Goal: Information Seeking & Learning: Learn about a topic

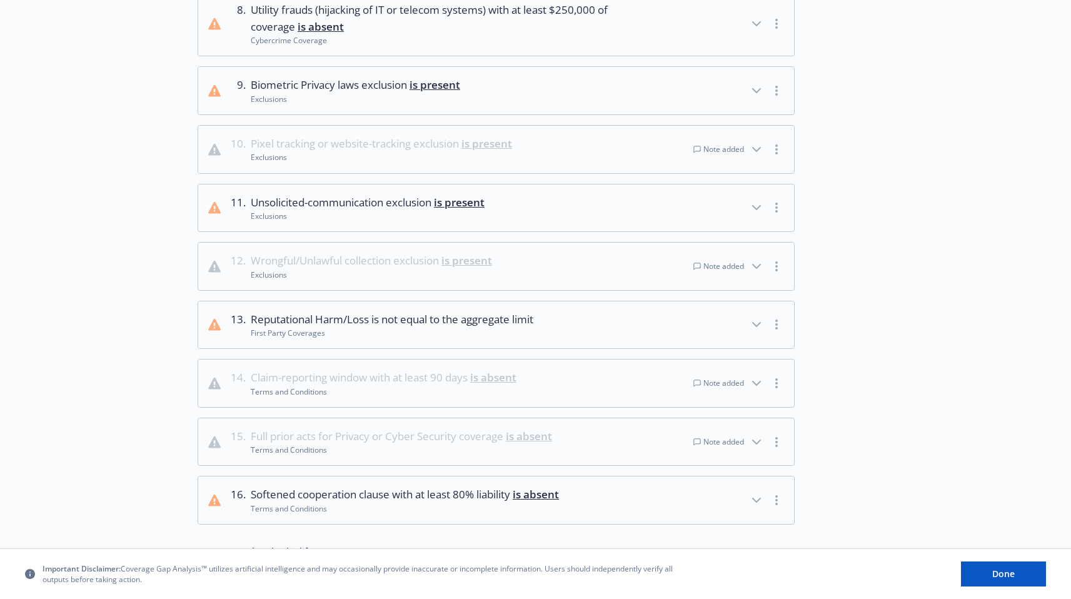
scroll to position [671, 0]
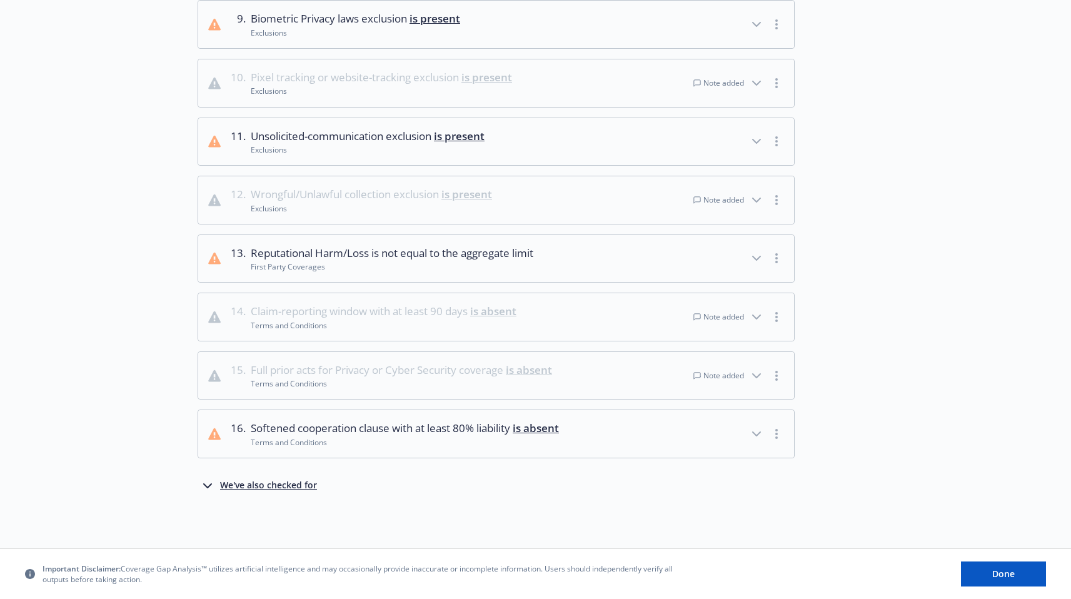
click at [284, 490] on div "We've also checked for" at bounding box center [268, 485] width 97 height 15
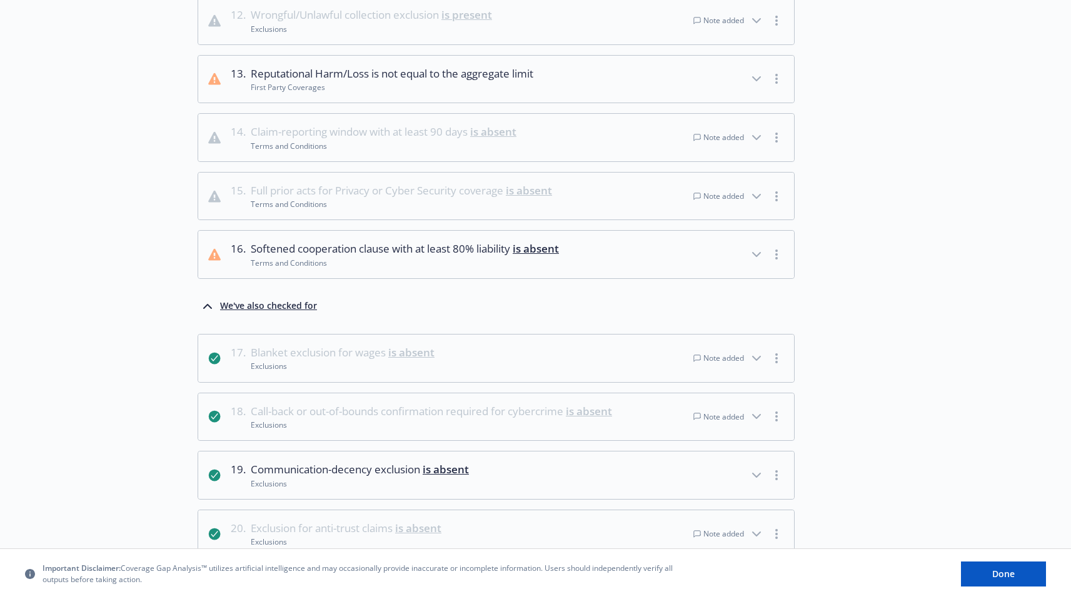
scroll to position [867, 0]
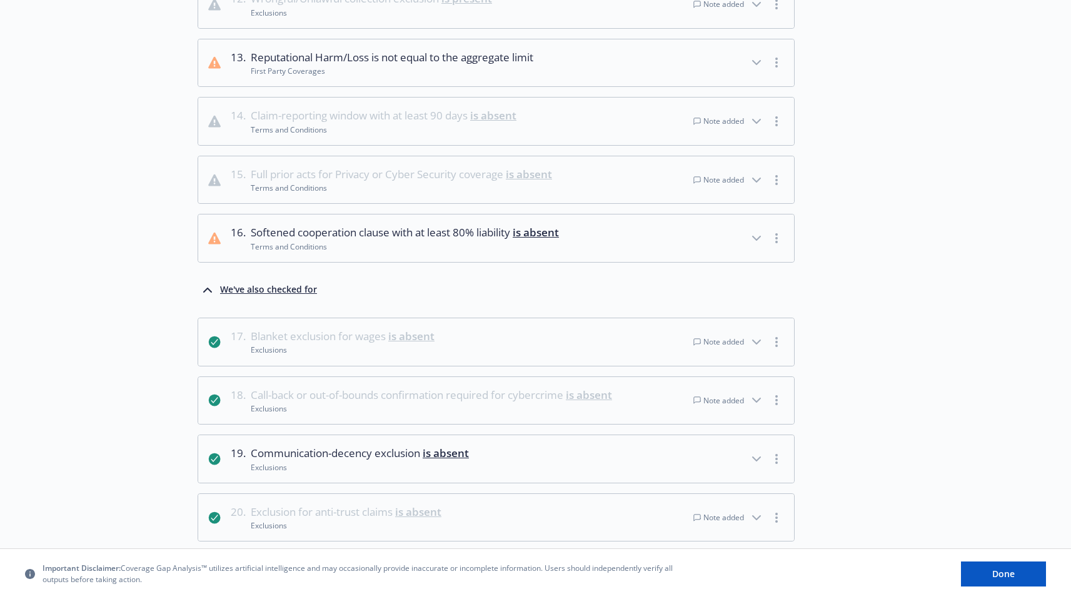
click at [386, 396] on span "Call-back or out-of-bounds confirmation required for cybercrime is absent" at bounding box center [431, 395] width 361 height 16
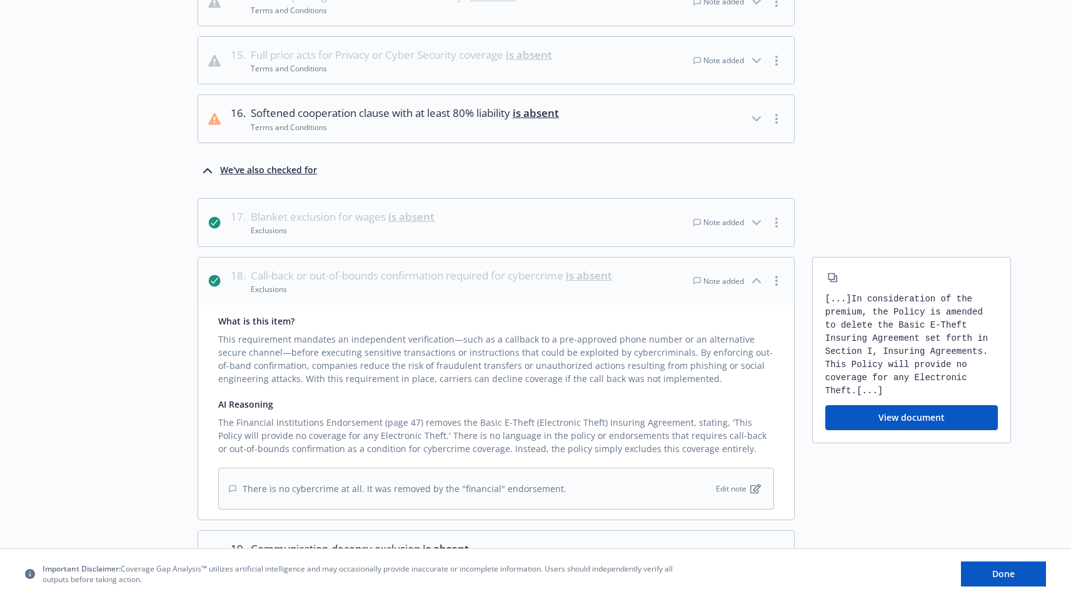
scroll to position [994, 0]
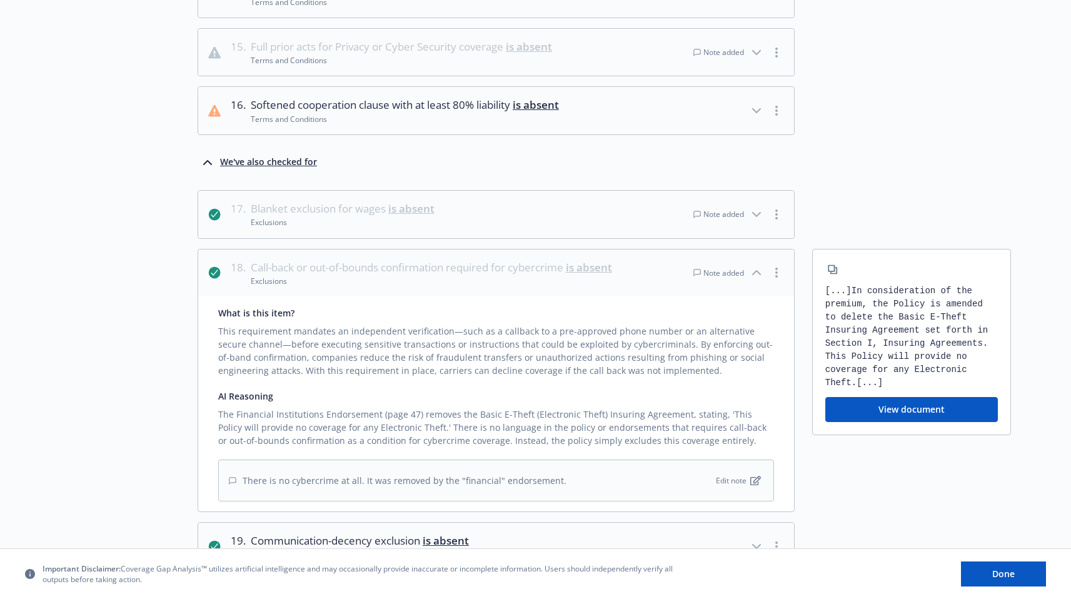
click at [111, 424] on div "Choose source Analyze 3 Review analysis" at bounding box center [129, 270] width 138 height 2373
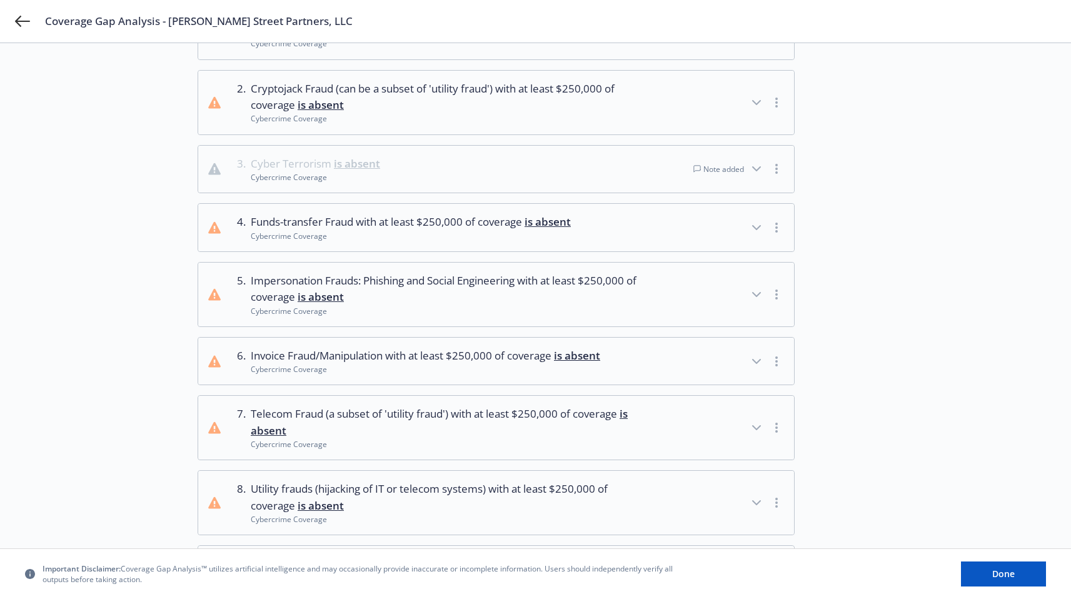
scroll to position [0, 0]
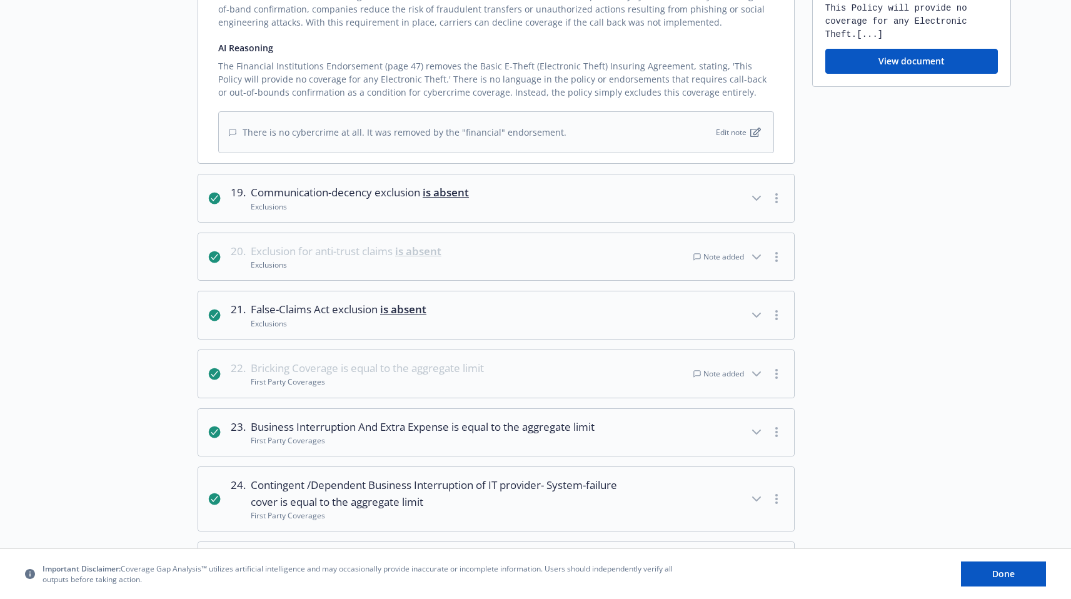
scroll to position [998, 0]
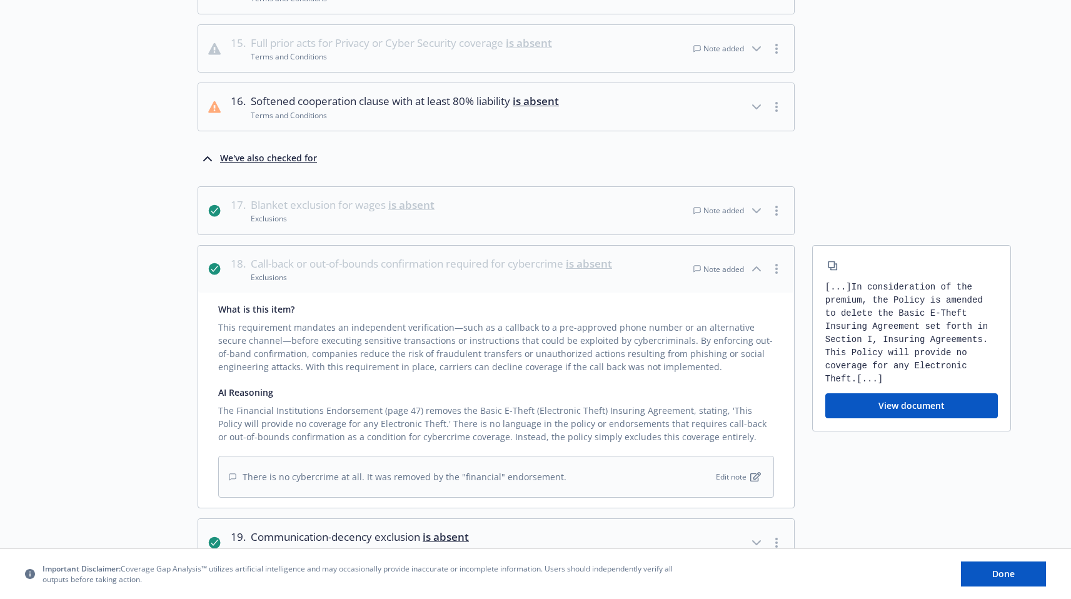
click at [171, 391] on div "Choose source Analyze 3 Review analysis" at bounding box center [129, 266] width 138 height 2373
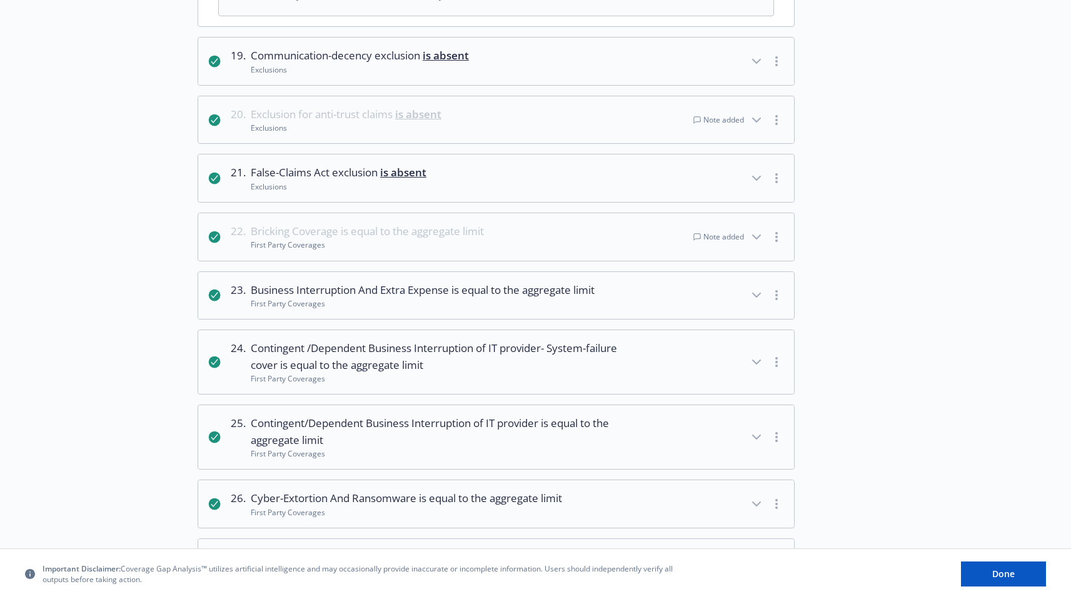
scroll to position [1463, 0]
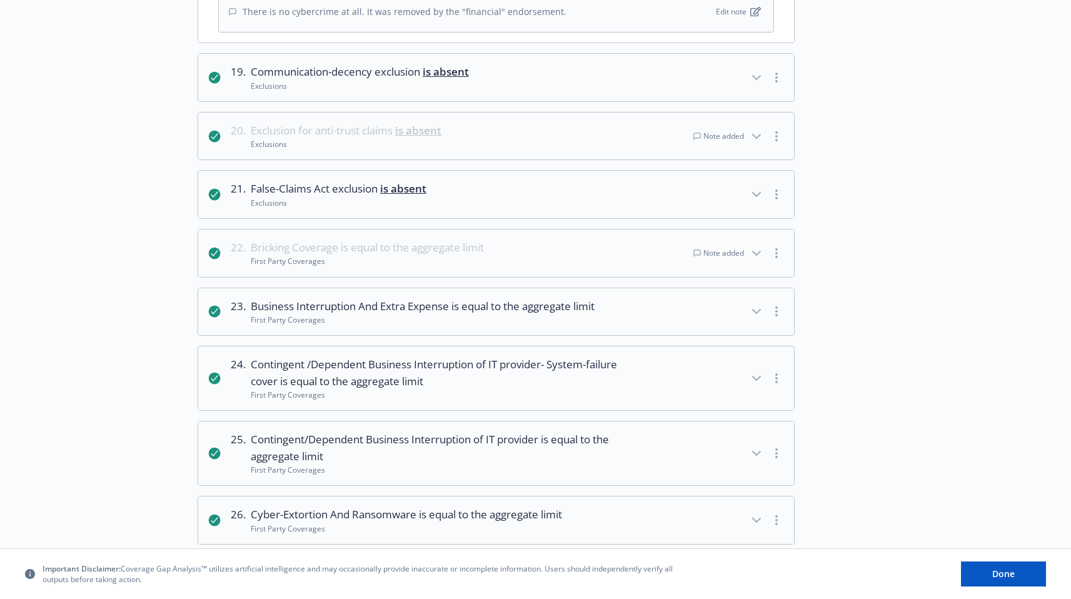
click at [458, 251] on span "is equal to the aggregate limit" at bounding box center [412, 247] width 143 height 14
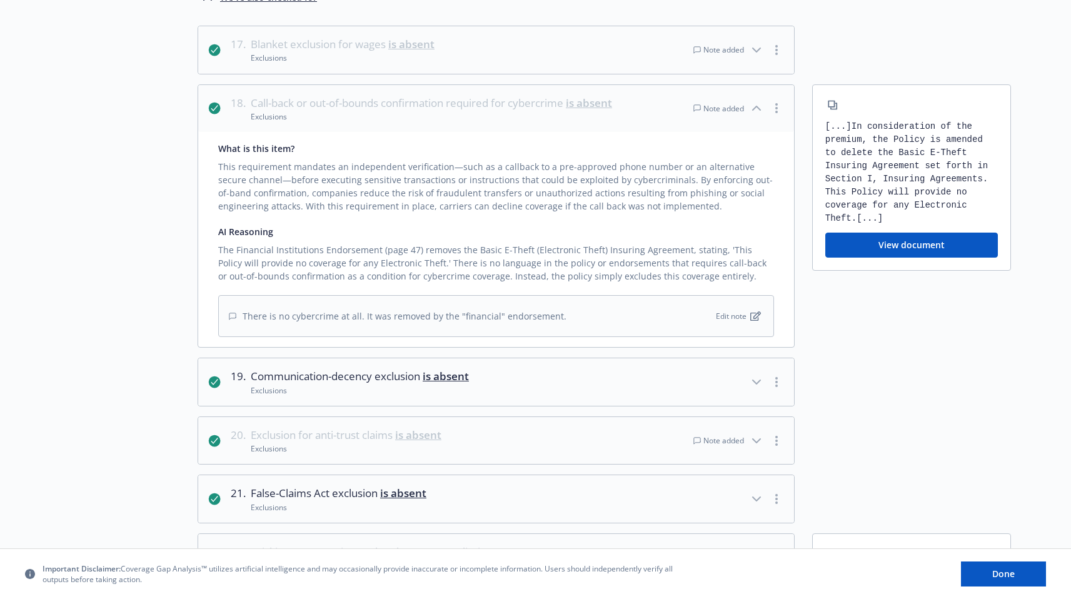
scroll to position [1095, 0]
